Goal: Submit feedback/report problem

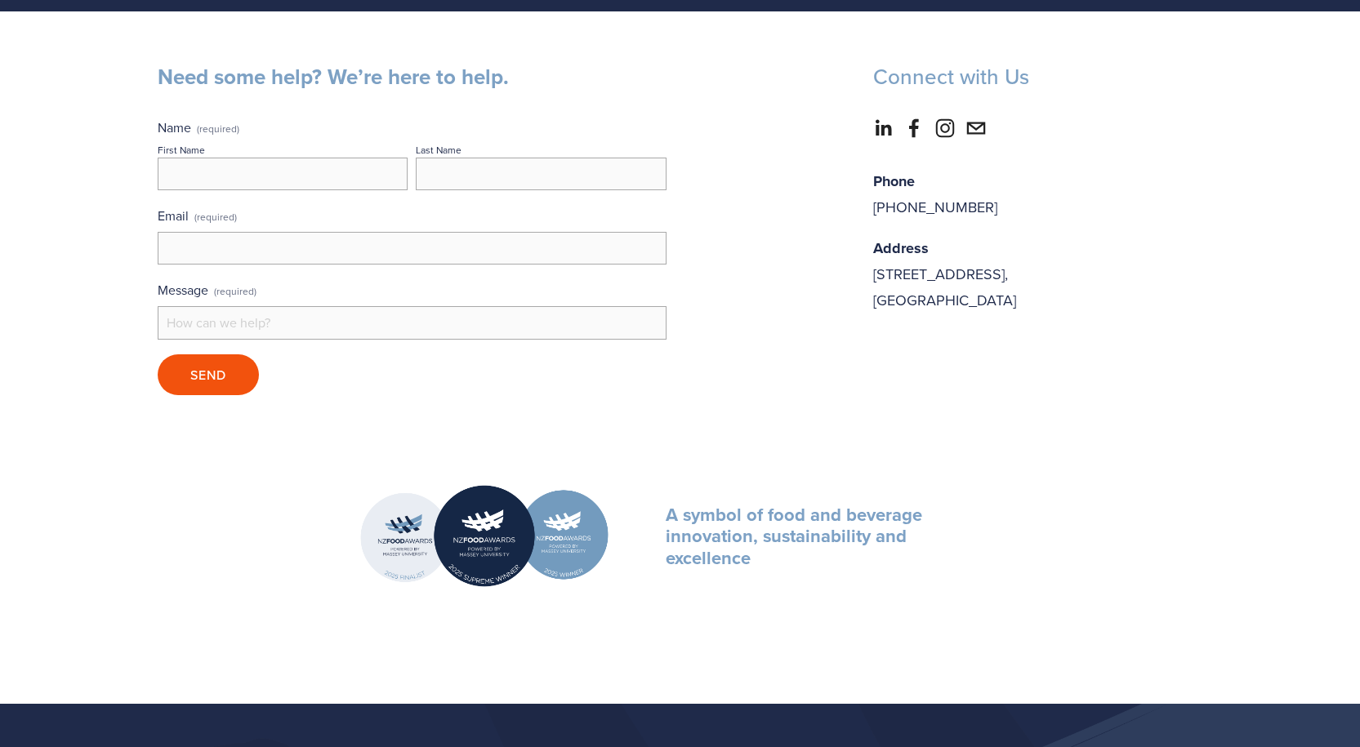
scroll to position [327, 0]
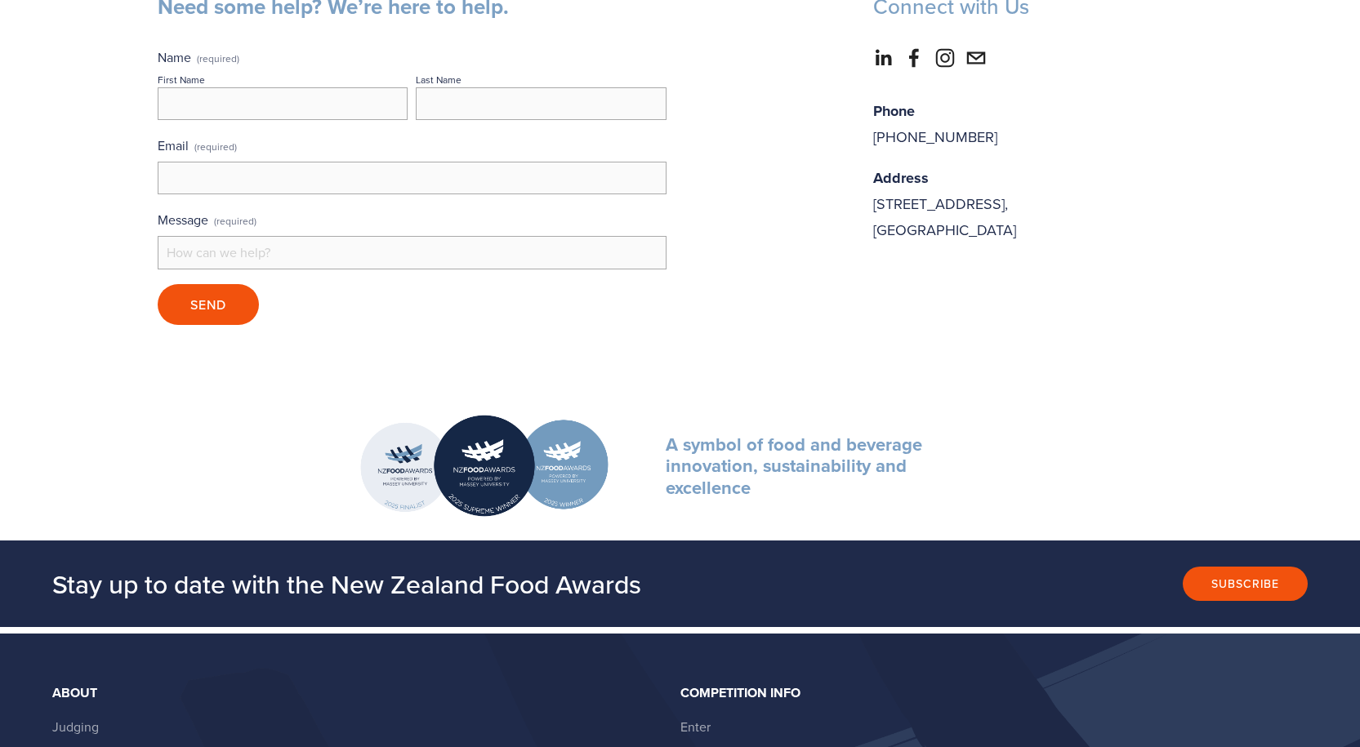
drag, startPoint x: 231, startPoint y: 188, endPoint x: 216, endPoint y: 181, distance: 16.8
click at [218, 185] on input "Email (required)" at bounding box center [412, 178] width 509 height 33
type input "ewebsolution.nz@gmail.com"
type input "Liza"
type input "Carson"
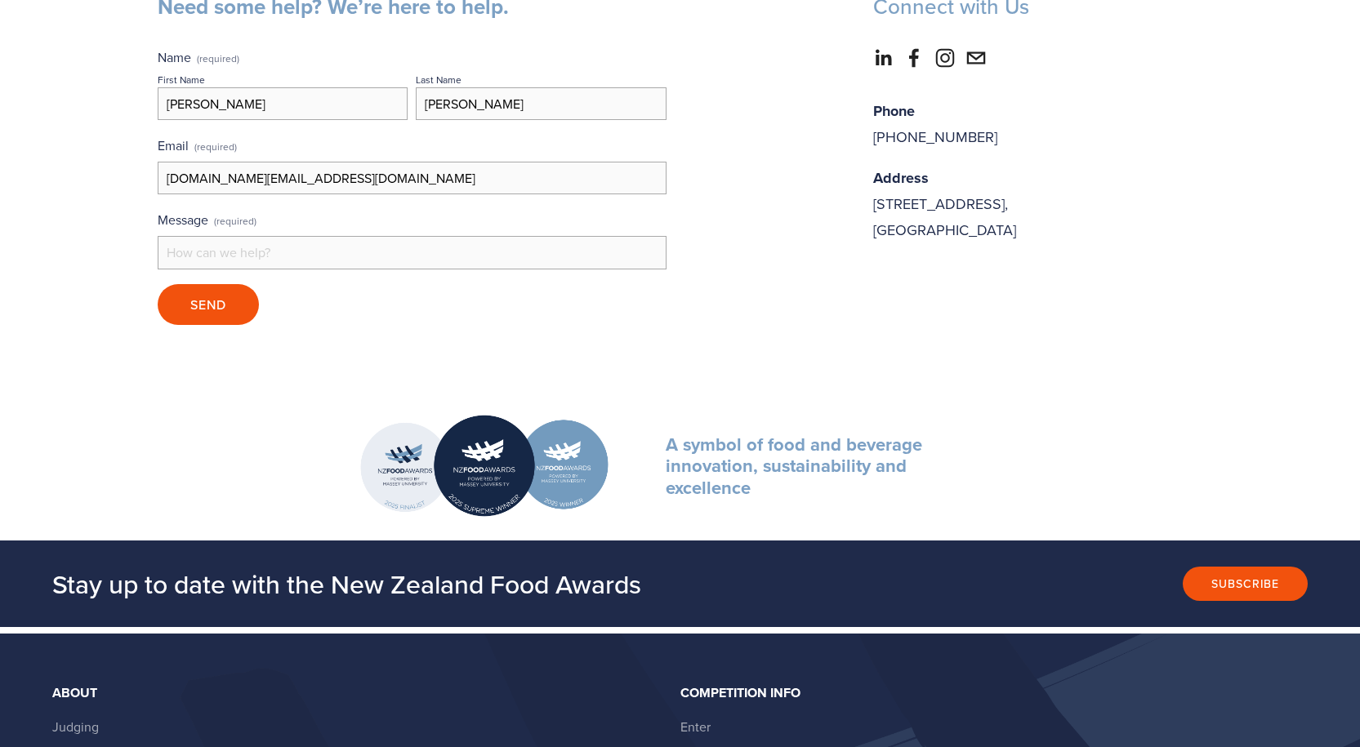
click at [197, 257] on input "Message (required)" at bounding box center [412, 252] width 509 height 33
paste input "Hi, I would like to send you a proposal for your website, including pricing. Th…"
type input "Hi, I would like to send you a proposal for your website, including pricing. Th…"
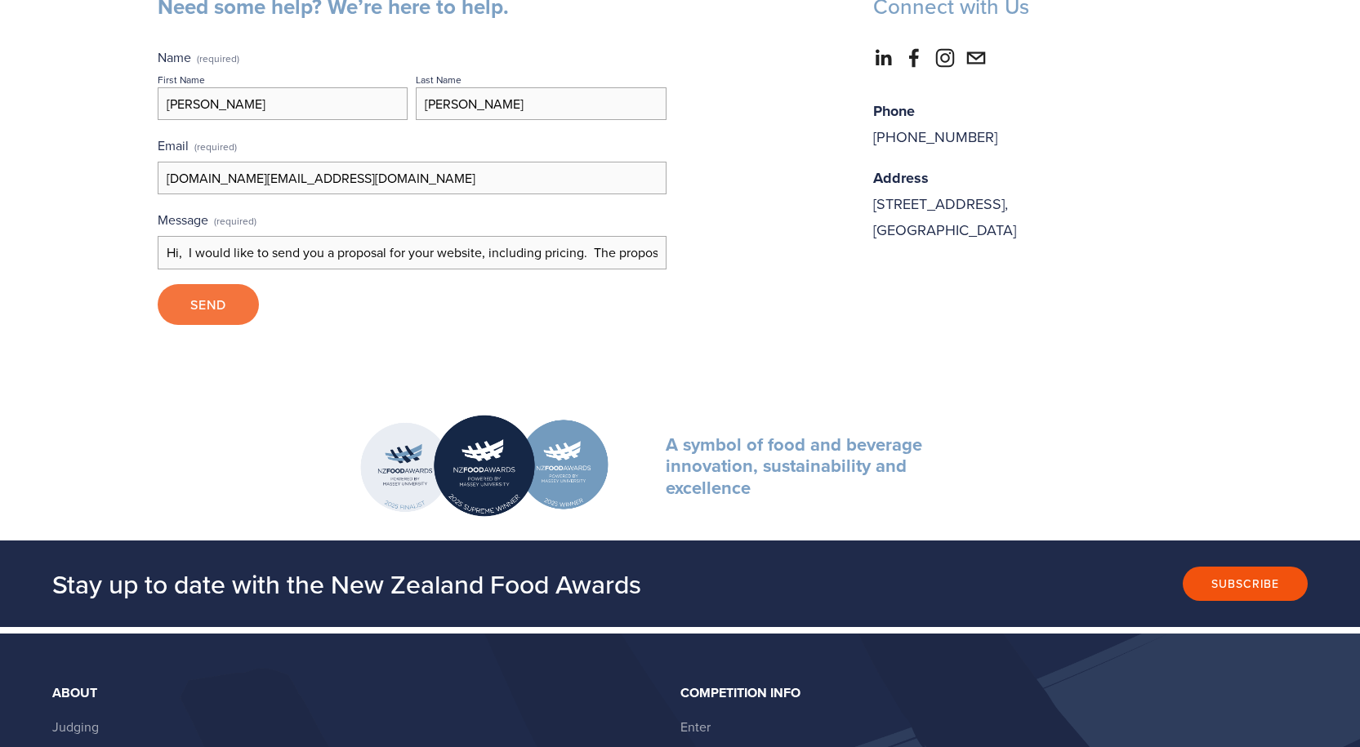
click at [206, 298] on span "Send" at bounding box center [208, 305] width 36 height 18
